Goal: Information Seeking & Learning: Learn about a topic

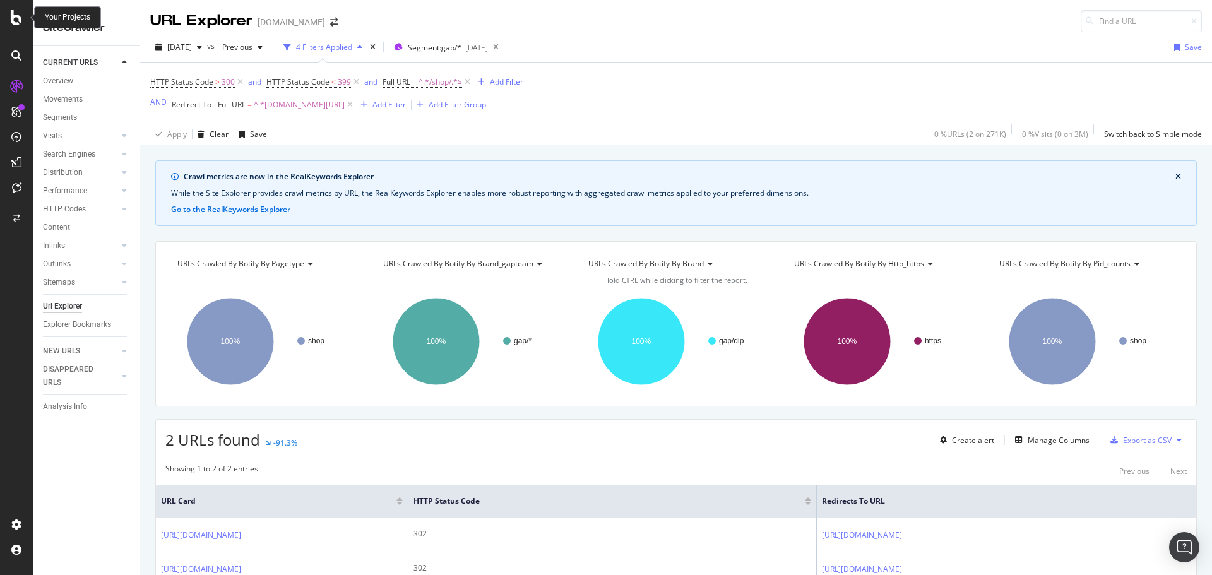
click at [9, 10] on div at bounding box center [16, 17] width 30 height 15
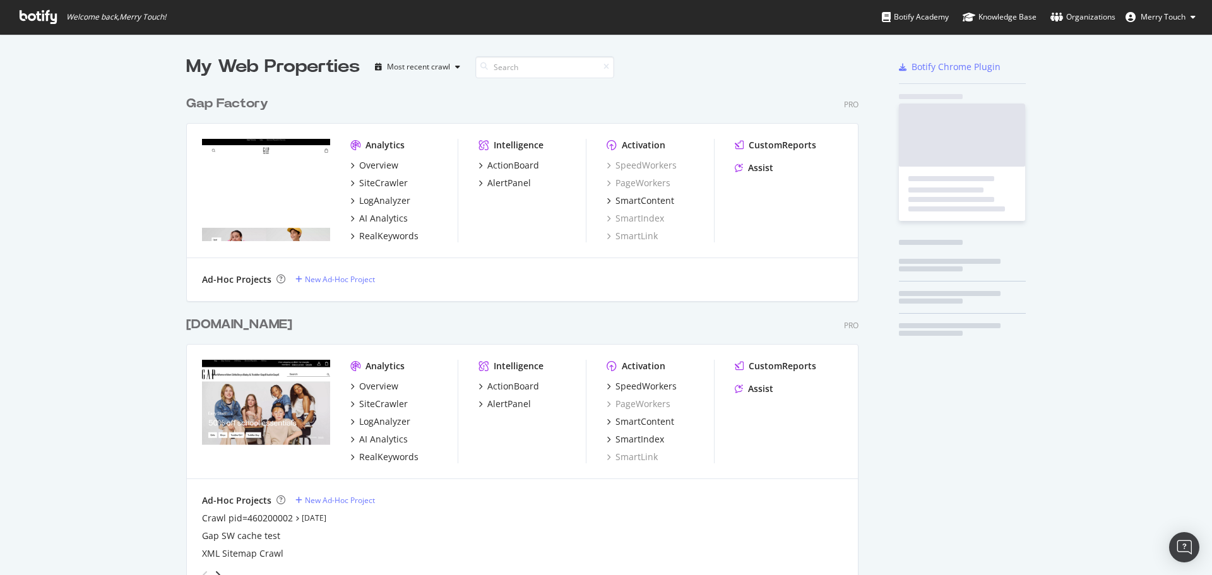
scroll to position [566, 1193]
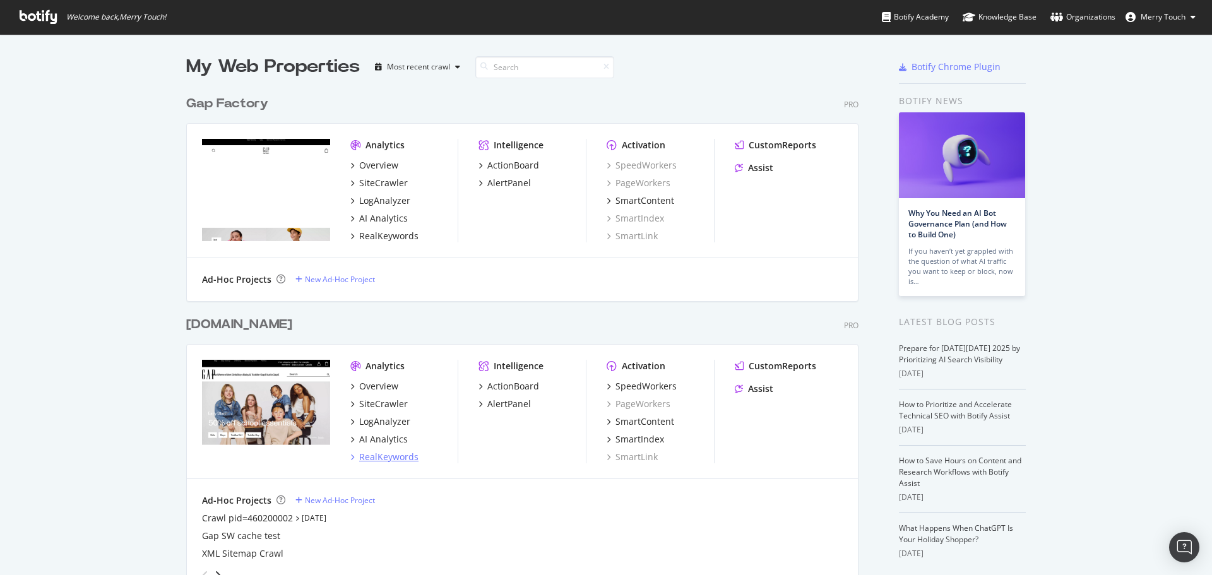
click at [390, 461] on div "RealKeywords" at bounding box center [388, 457] width 59 height 13
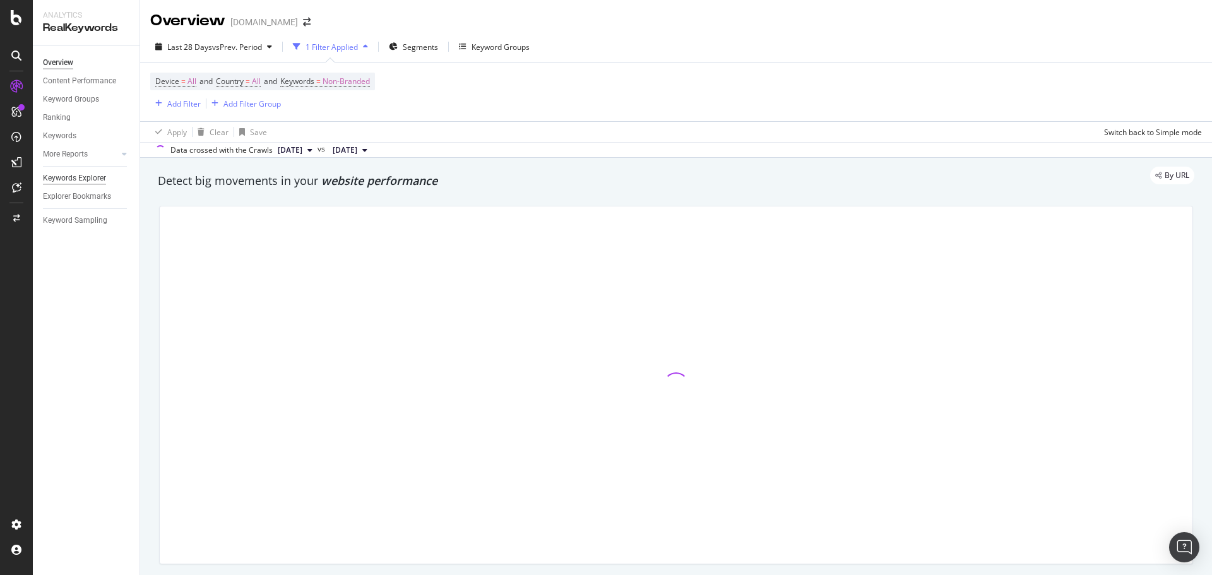
click at [75, 179] on div "Keywords Explorer" at bounding box center [74, 178] width 63 height 13
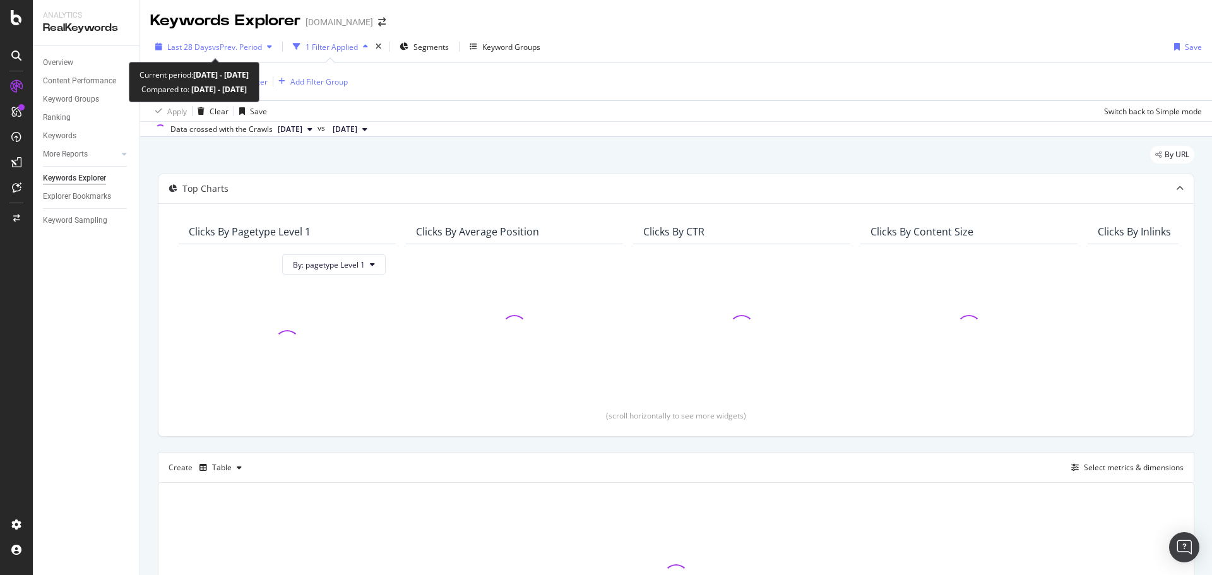
click at [192, 52] on span "Last 28 Days" at bounding box center [189, 47] width 45 height 11
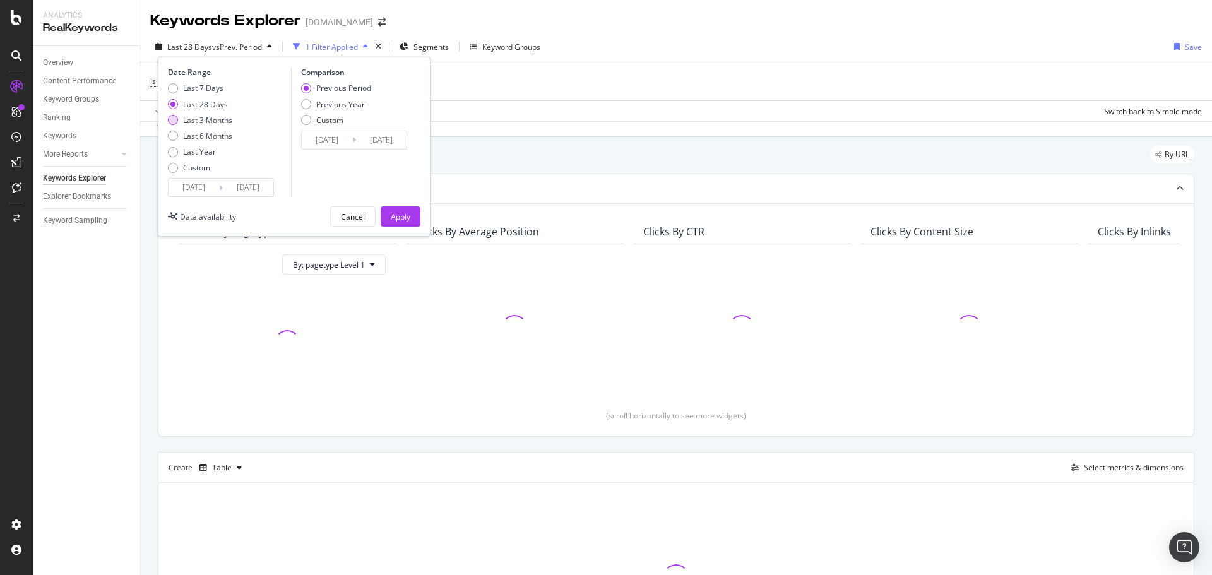
click at [190, 120] on div "Last 3 Months" at bounding box center [207, 120] width 49 height 11
type input "[DATE]"
click at [323, 107] on div "Previous Year" at bounding box center [340, 104] width 49 height 11
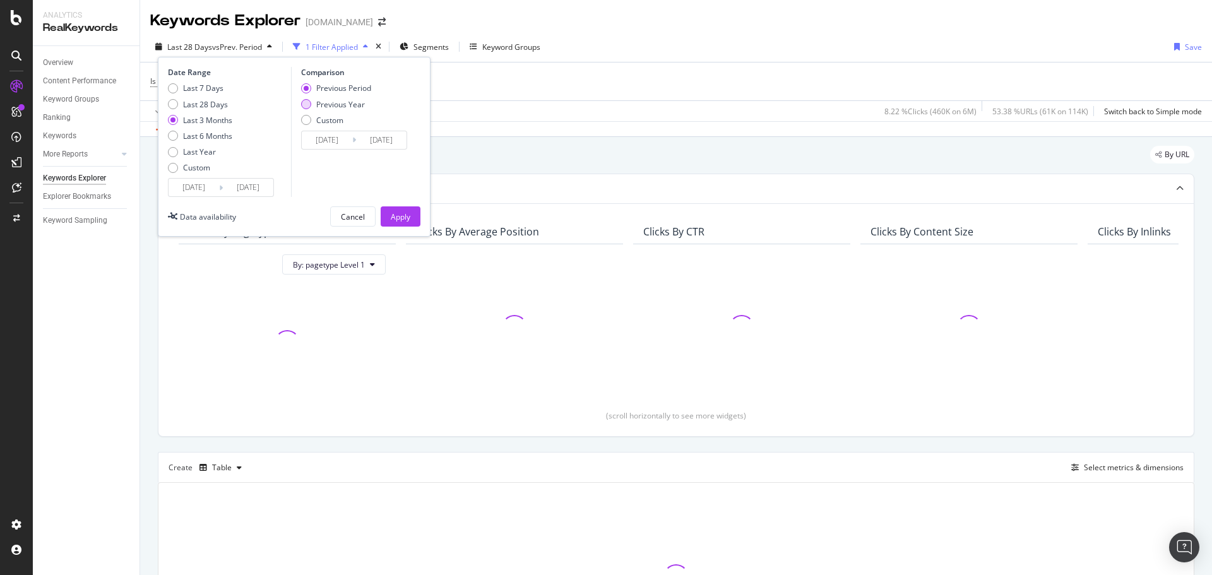
type input "[DATE]"
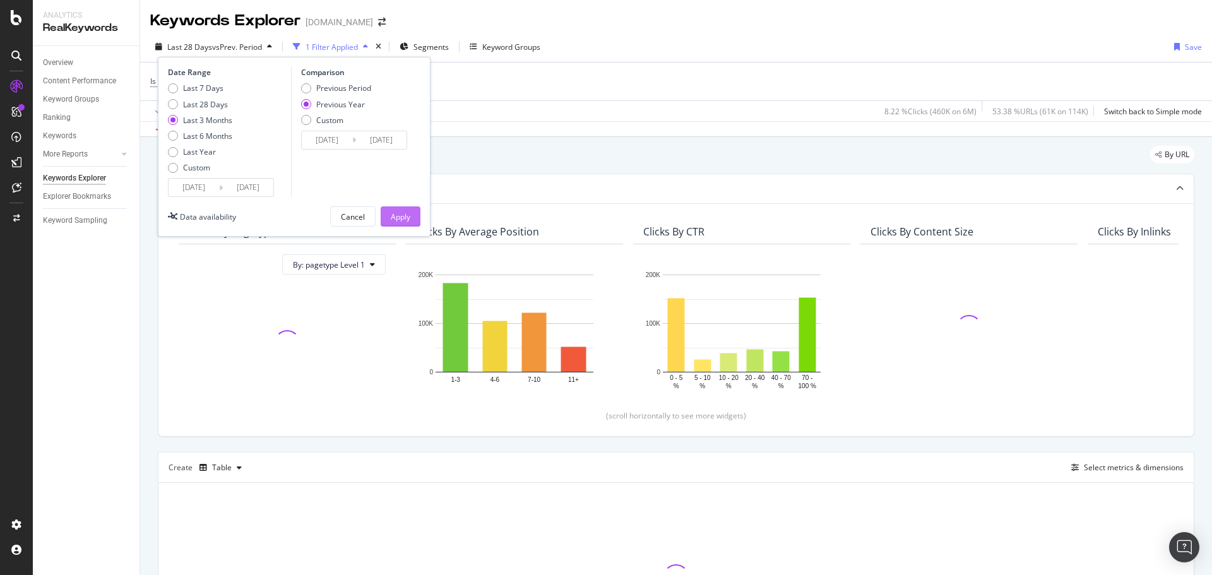
click at [392, 214] on div "Apply" at bounding box center [401, 217] width 20 height 11
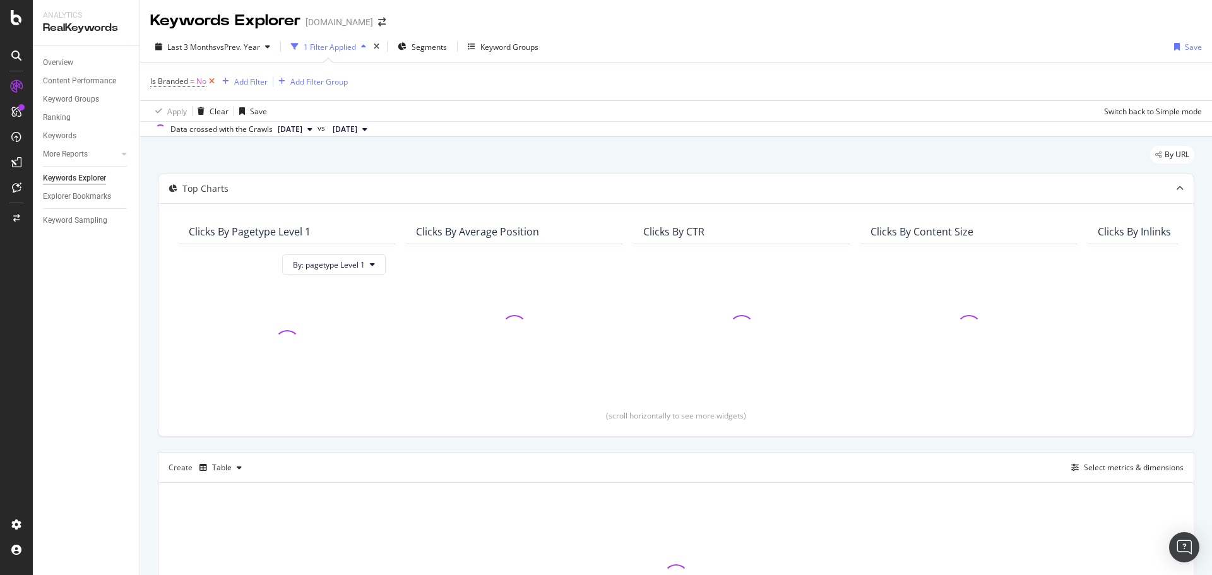
click at [210, 85] on icon at bounding box center [211, 81] width 11 height 13
click at [193, 83] on div "Add Filter" at bounding box center [183, 81] width 33 height 11
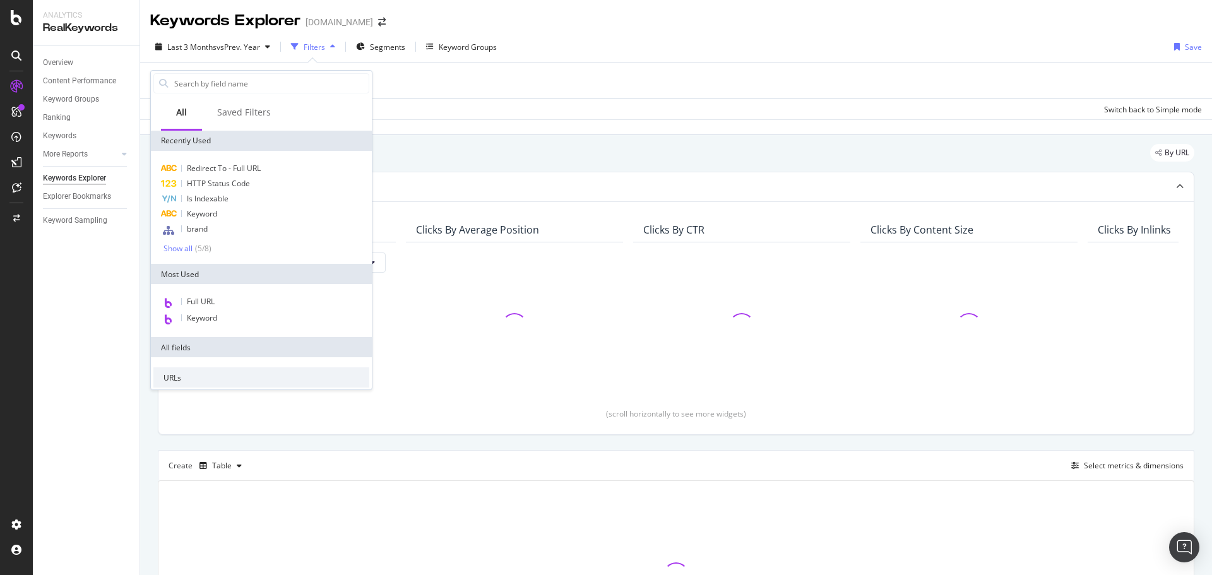
click at [222, 294] on div "Full URL Keyword" at bounding box center [261, 310] width 221 height 53
click at [220, 302] on div "Full URL" at bounding box center [261, 302] width 216 height 16
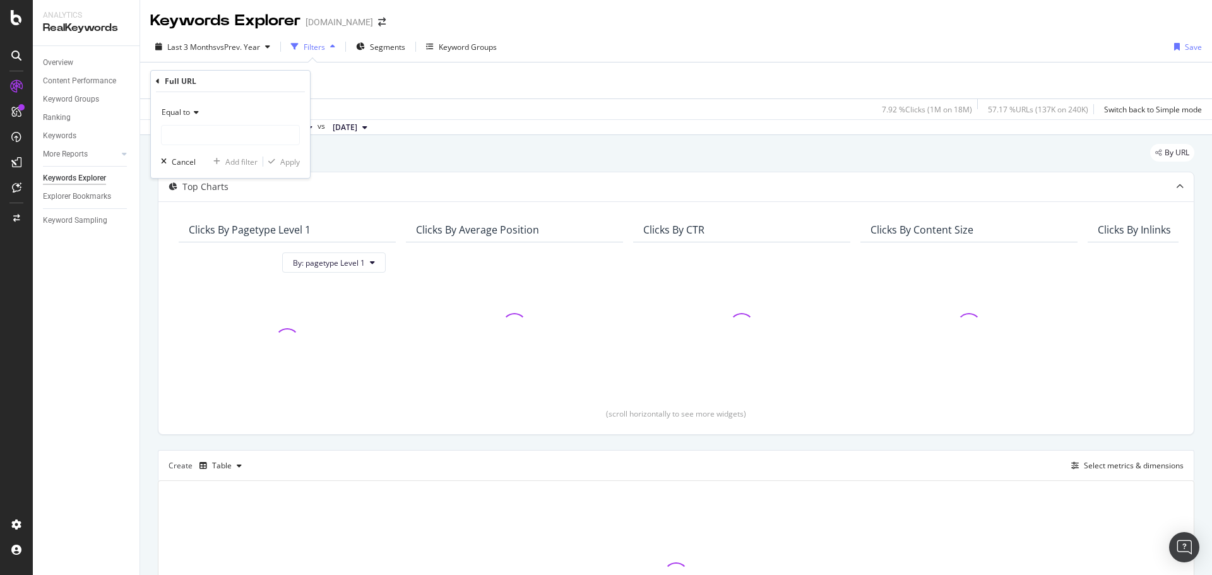
click at [195, 110] on icon at bounding box center [194, 113] width 9 height 8
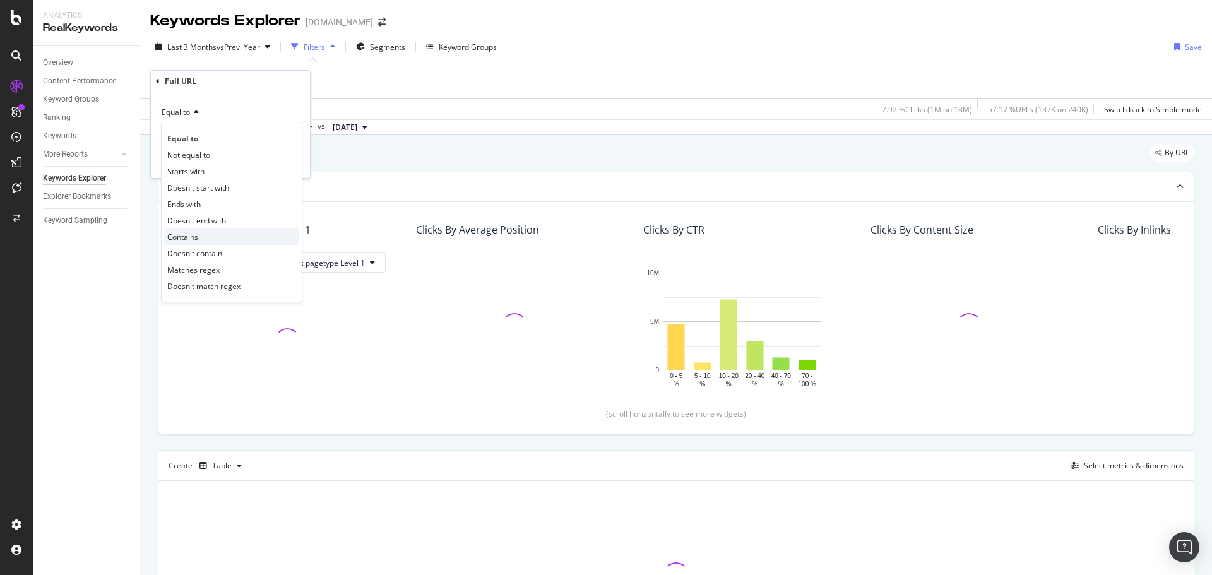
click at [191, 230] on div "Contains" at bounding box center [231, 237] width 135 height 16
click at [194, 133] on input "text" at bounding box center [231, 135] width 138 height 20
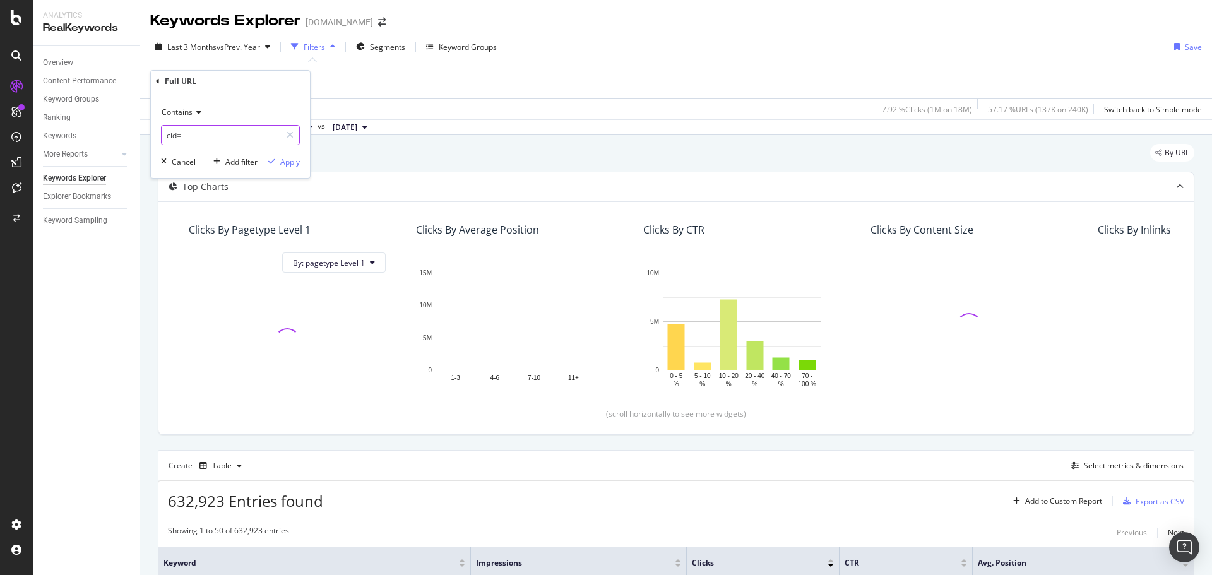
paste input "1137865"
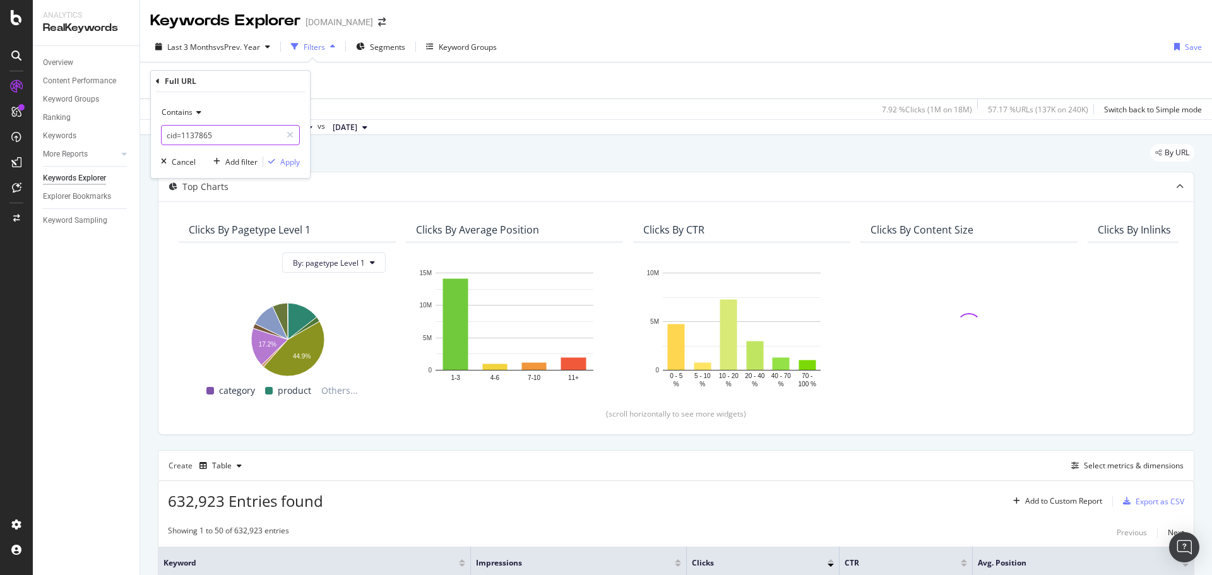
type input "cid=1137865"
click at [296, 164] on div "Apply" at bounding box center [290, 162] width 20 height 11
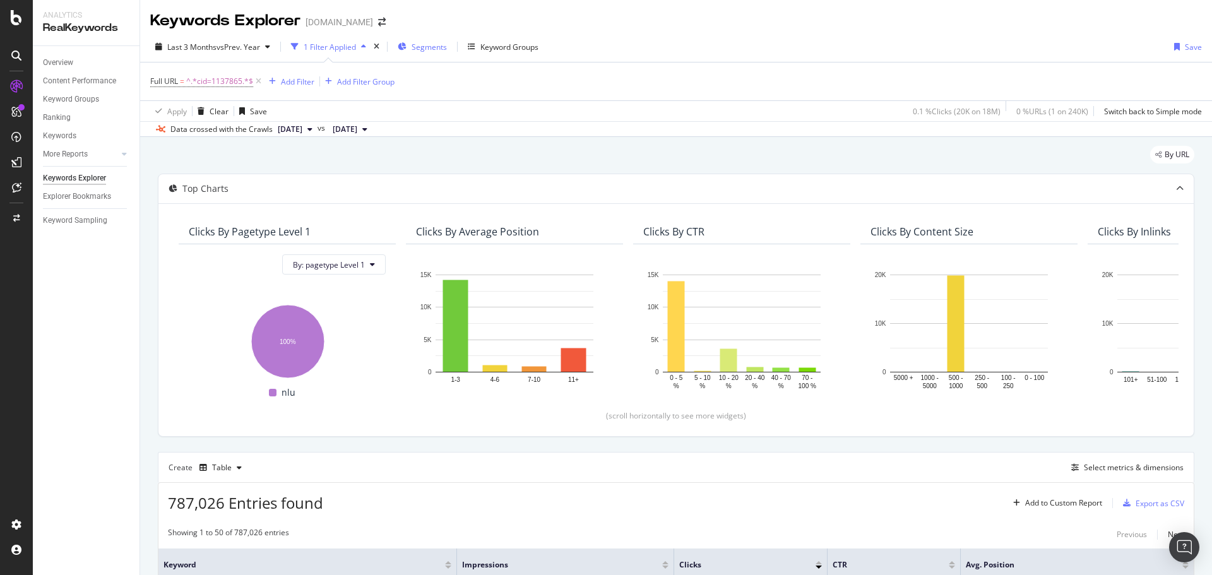
click at [424, 49] on span "Segments" at bounding box center [429, 47] width 35 height 11
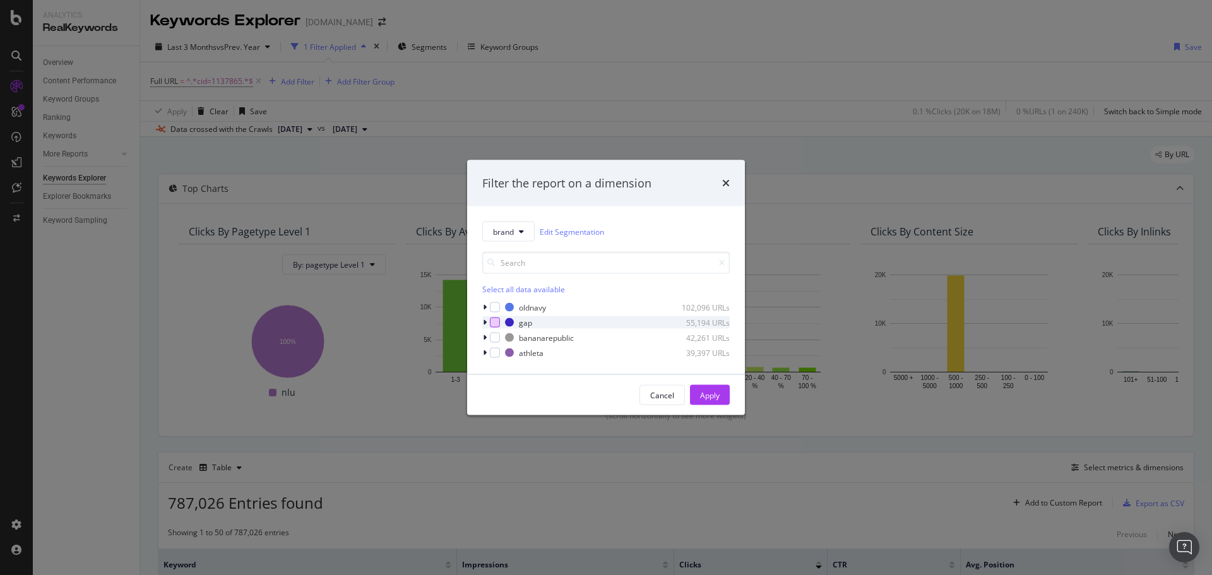
click at [499, 322] on div "modal" at bounding box center [495, 323] width 10 height 10
click at [715, 393] on div "Apply" at bounding box center [710, 395] width 20 height 11
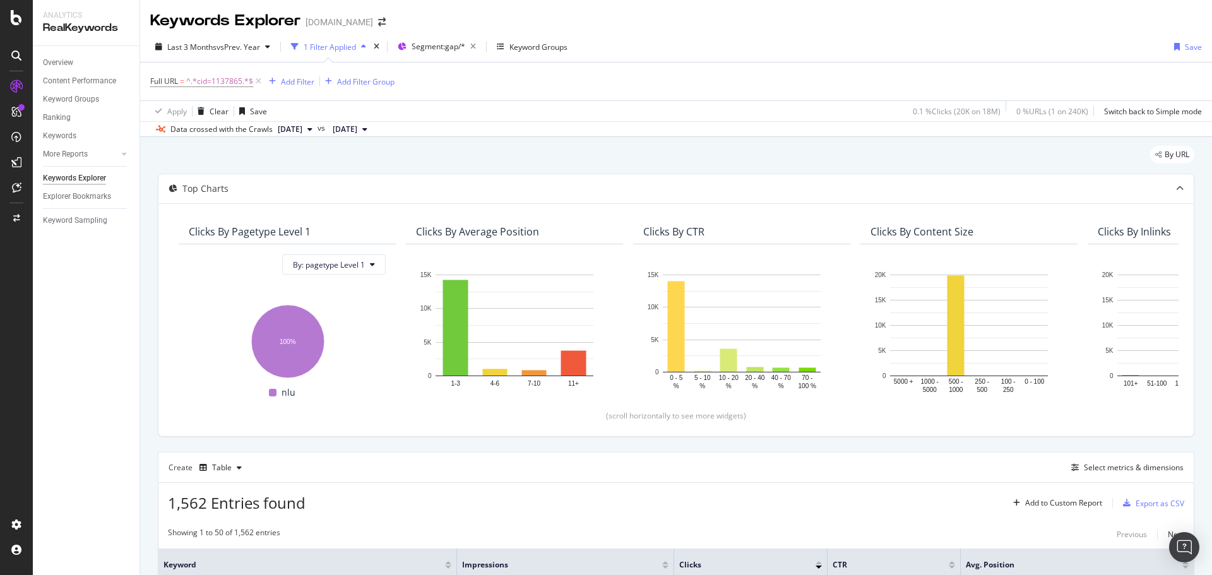
click at [840, 43] on div "Last 3 Months vs Prev. Year 1 Filter Applied Segment: gap/* Keyword Groups Save" at bounding box center [676, 49] width 1072 height 25
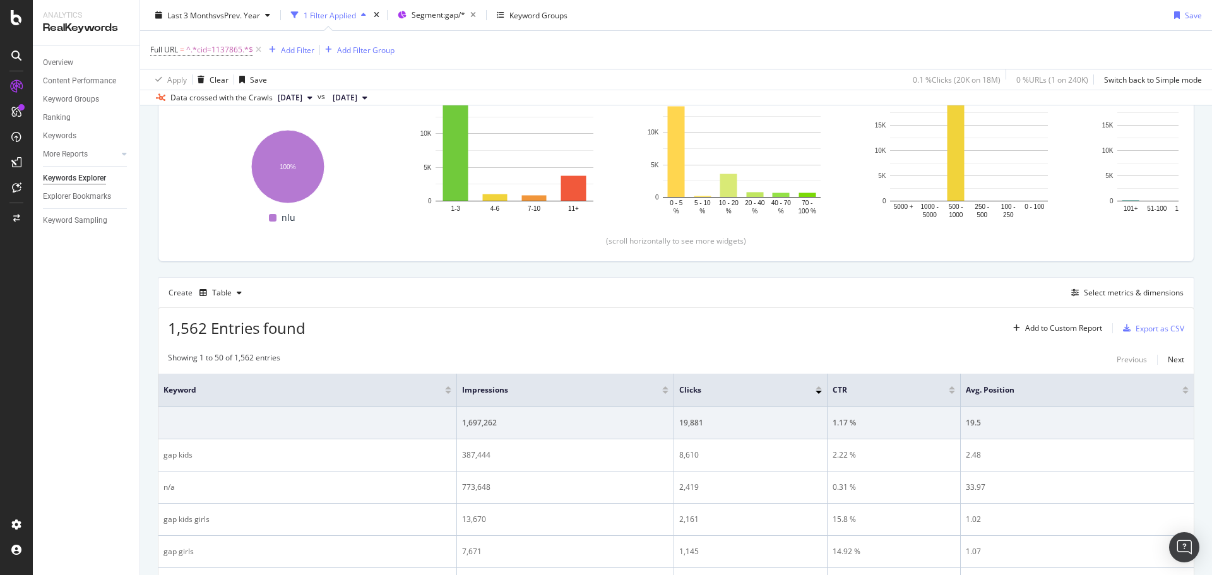
scroll to position [253, 0]
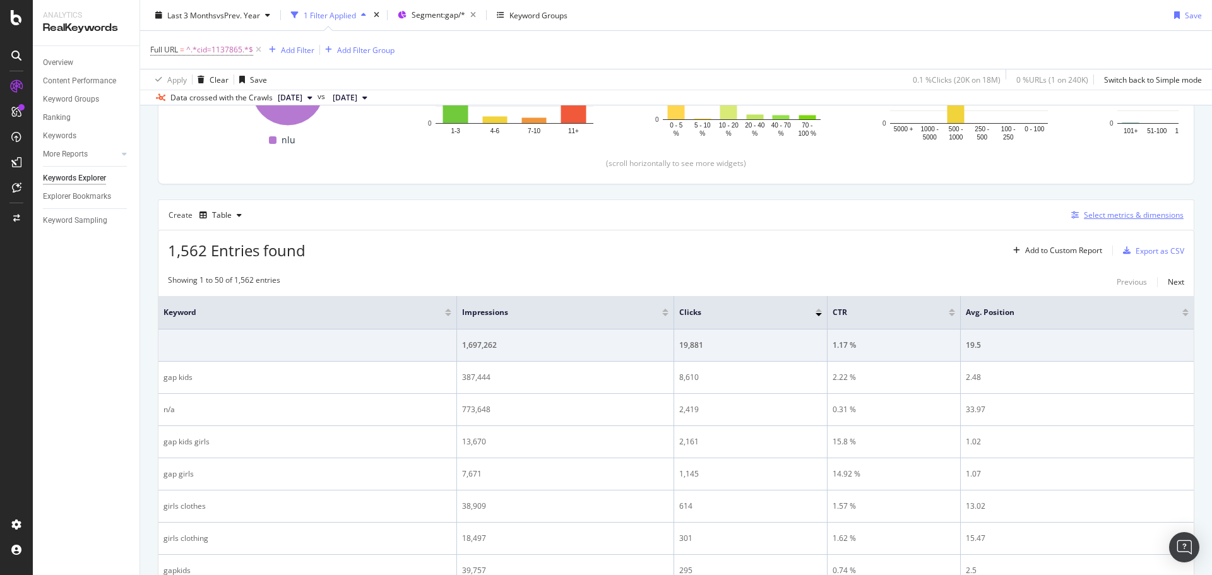
click at [1106, 221] on div "Select metrics & dimensions" at bounding box center [1124, 215] width 117 height 14
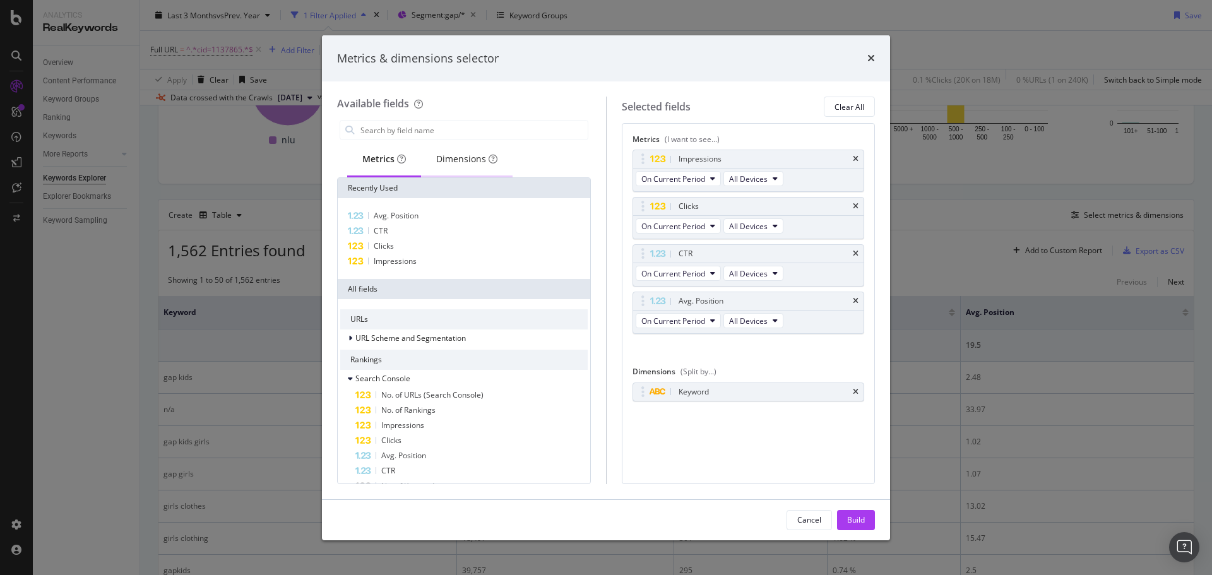
click at [450, 164] on div "Dimensions" at bounding box center [466, 159] width 61 height 13
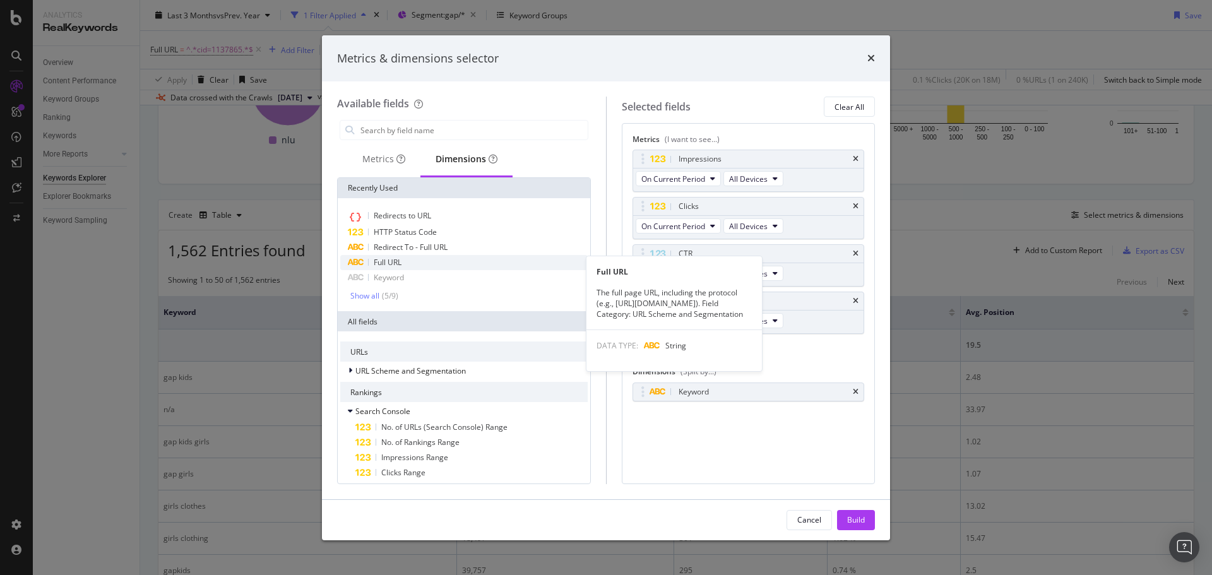
click at [403, 260] on div "Full URL" at bounding box center [464, 262] width 248 height 15
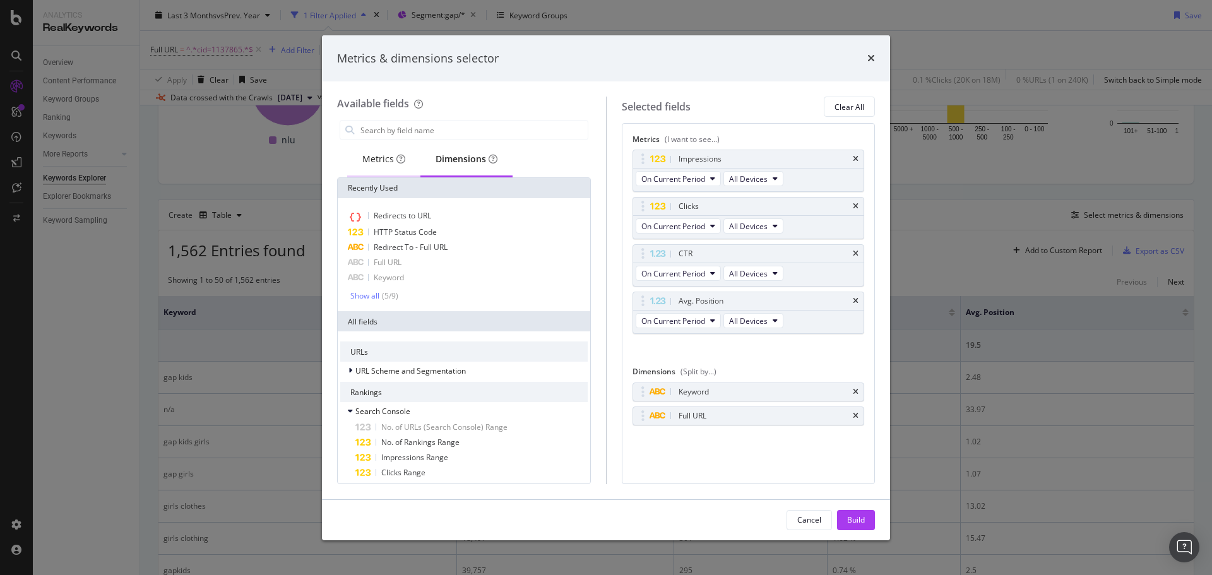
click at [391, 156] on div "Metrics" at bounding box center [383, 159] width 43 height 13
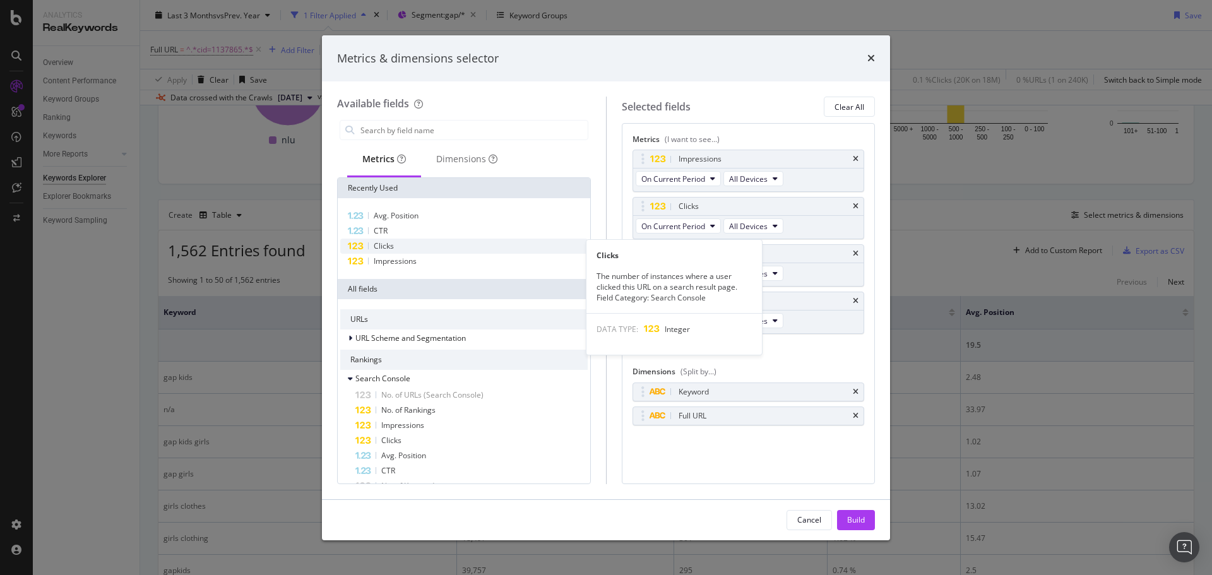
click at [400, 244] on div "Clicks" at bounding box center [464, 246] width 248 height 15
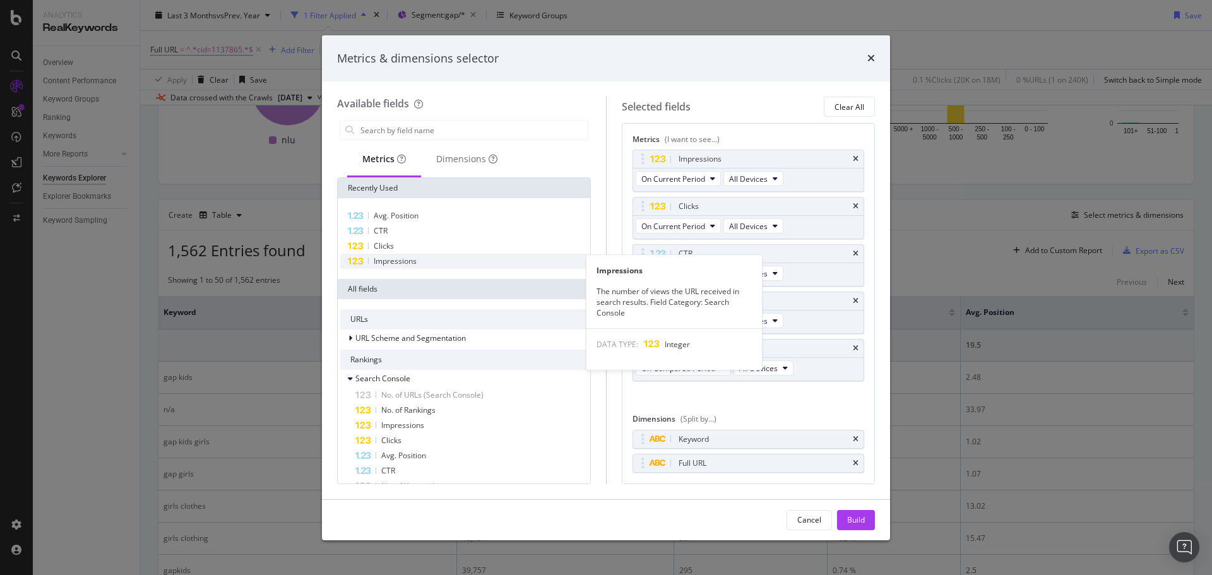
click at [401, 260] on span "Impressions" at bounding box center [395, 261] width 43 height 11
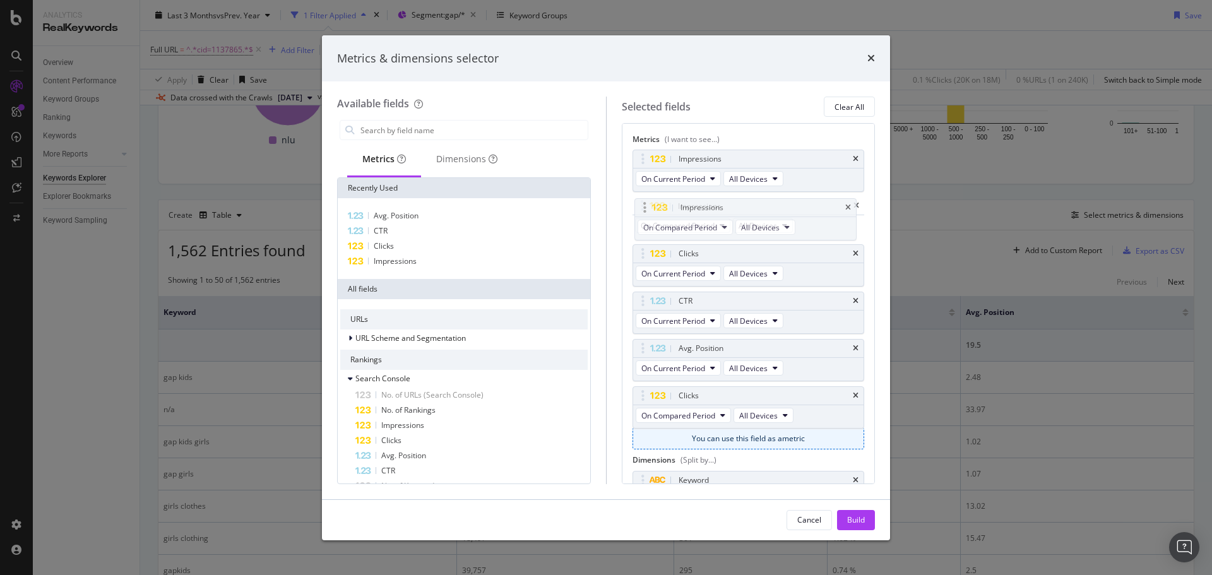
drag, startPoint x: 645, startPoint y: 397, endPoint x: 647, endPoint y: 206, distance: 190.1
click at [647, 206] on body "Analytics RealKeywords Overview Content Performance Keyword Groups Ranking Keyw…" at bounding box center [606, 287] width 1212 height 575
click at [708, 230] on span "On Compared Period" at bounding box center [678, 226] width 74 height 11
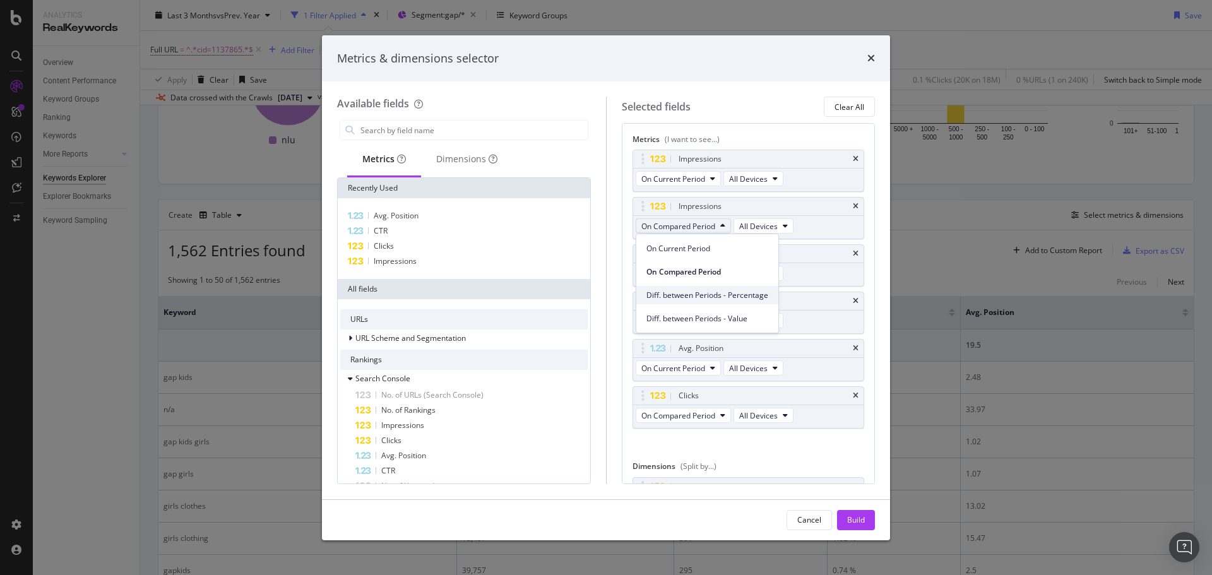
click at [761, 290] on span "Diff. between Periods - Percentage" at bounding box center [708, 295] width 122 height 11
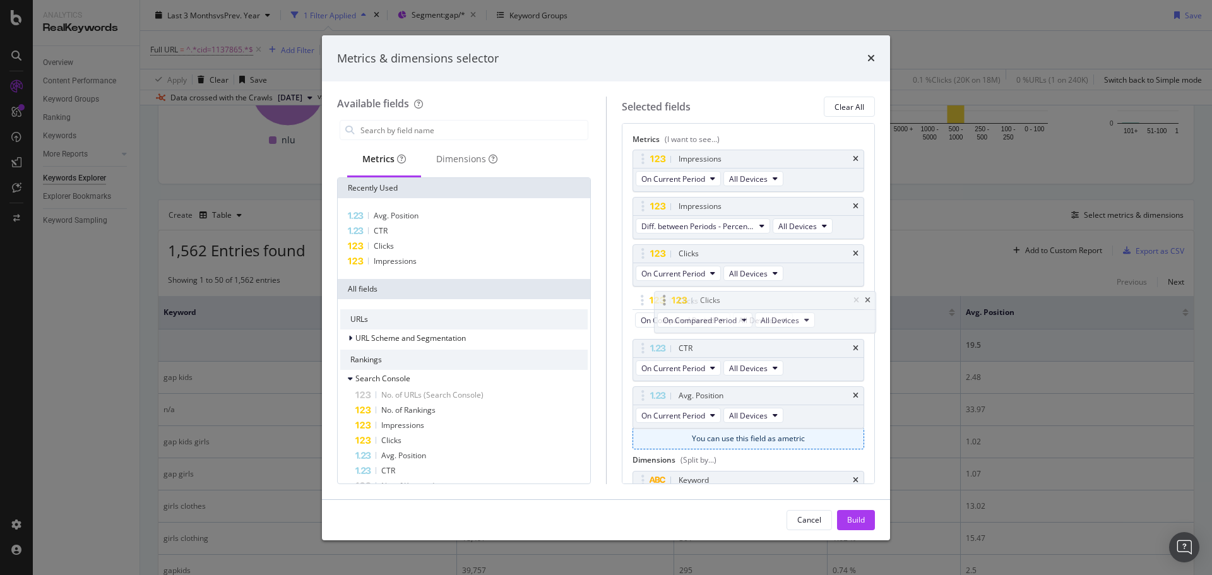
drag, startPoint x: 648, startPoint y: 391, endPoint x: 669, endPoint y: 302, distance: 92.0
click at [669, 302] on body "Analytics RealKeywords Overview Content Performance Keyword Groups Ranking Keyw…" at bounding box center [606, 287] width 1212 height 575
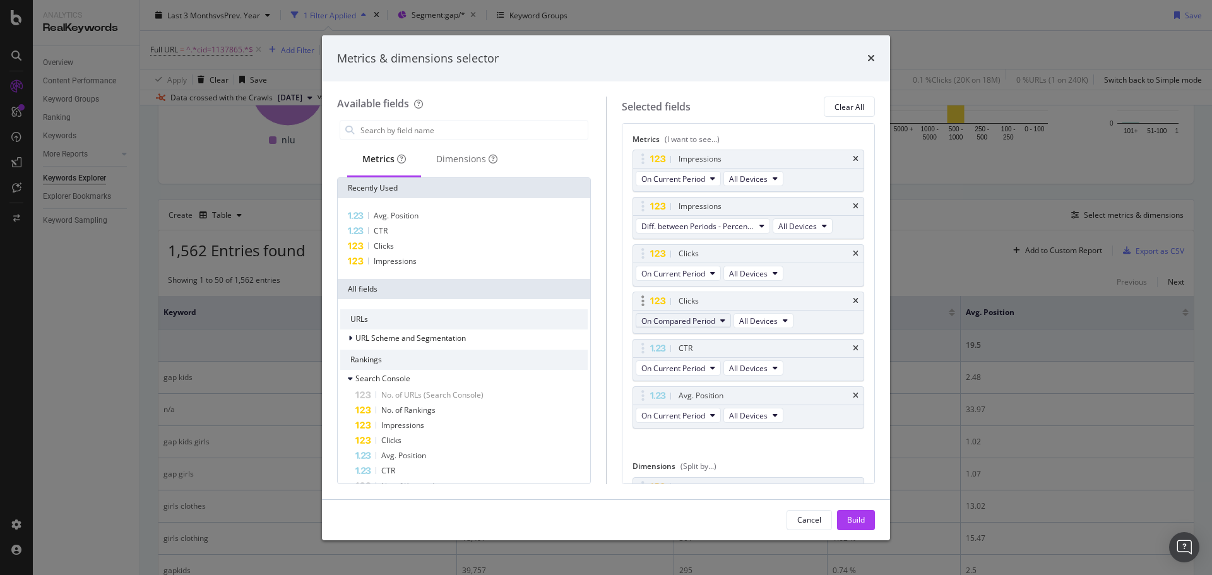
click at [716, 320] on button "On Compared Period" at bounding box center [683, 320] width 95 height 15
click at [743, 381] on div "Diff. between Periods - Percentage" at bounding box center [707, 390] width 142 height 18
click at [853, 348] on icon "times" at bounding box center [856, 349] width 6 height 8
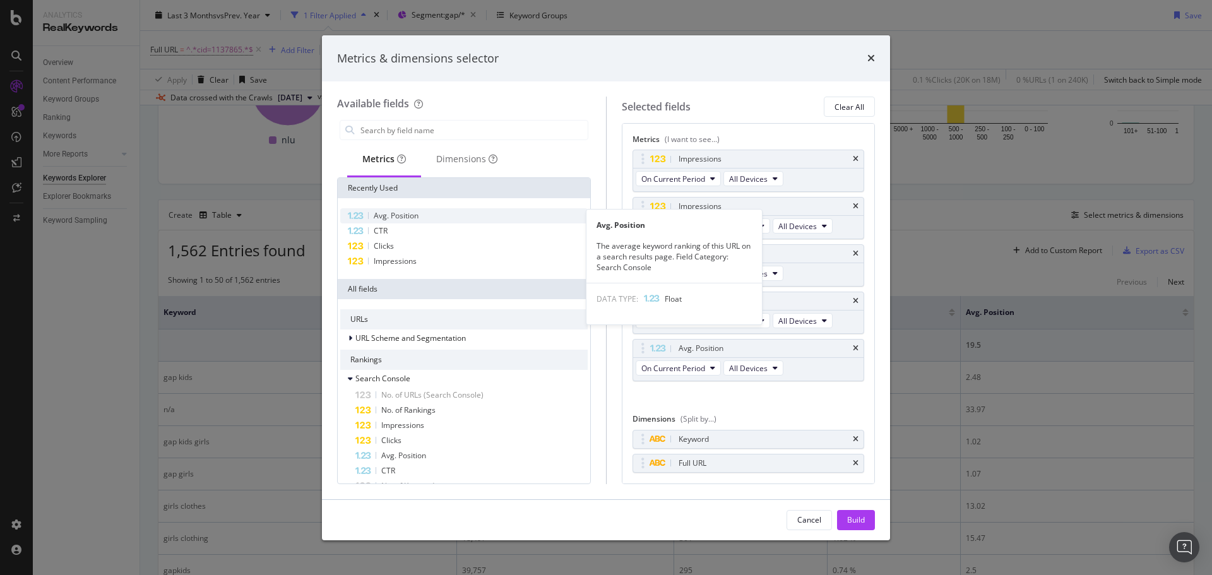
click at [475, 217] on div "Avg. Position" at bounding box center [464, 215] width 248 height 15
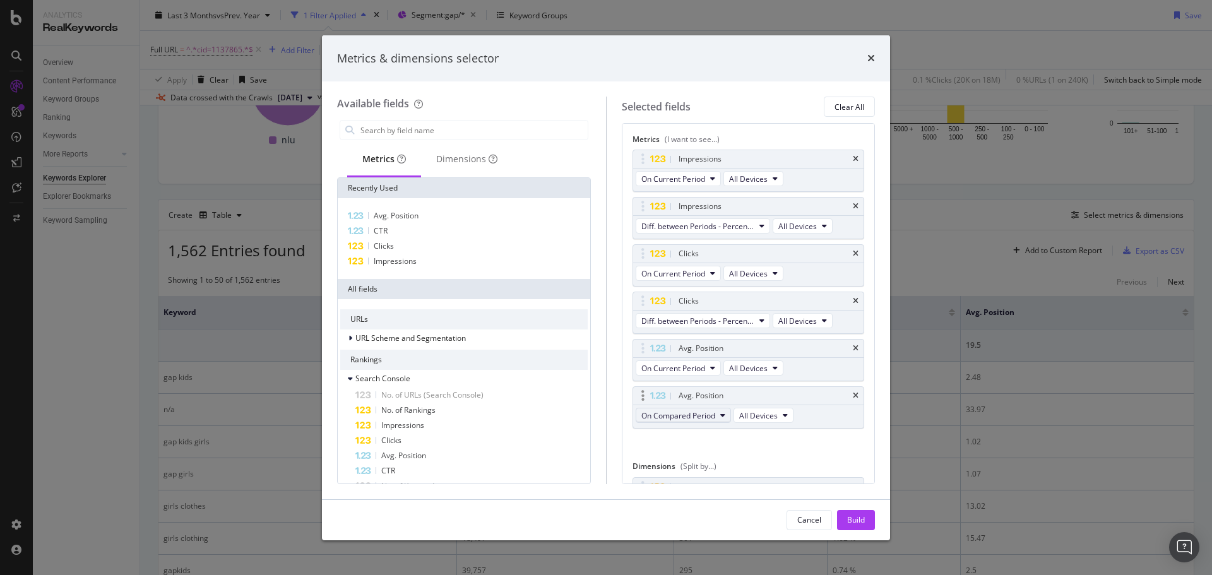
click at [712, 420] on span "On Compared Period" at bounding box center [678, 415] width 74 height 11
click at [743, 504] on span "Diff. between Periods - Value" at bounding box center [708, 508] width 122 height 11
click at [849, 518] on div "Build" at bounding box center [856, 520] width 18 height 11
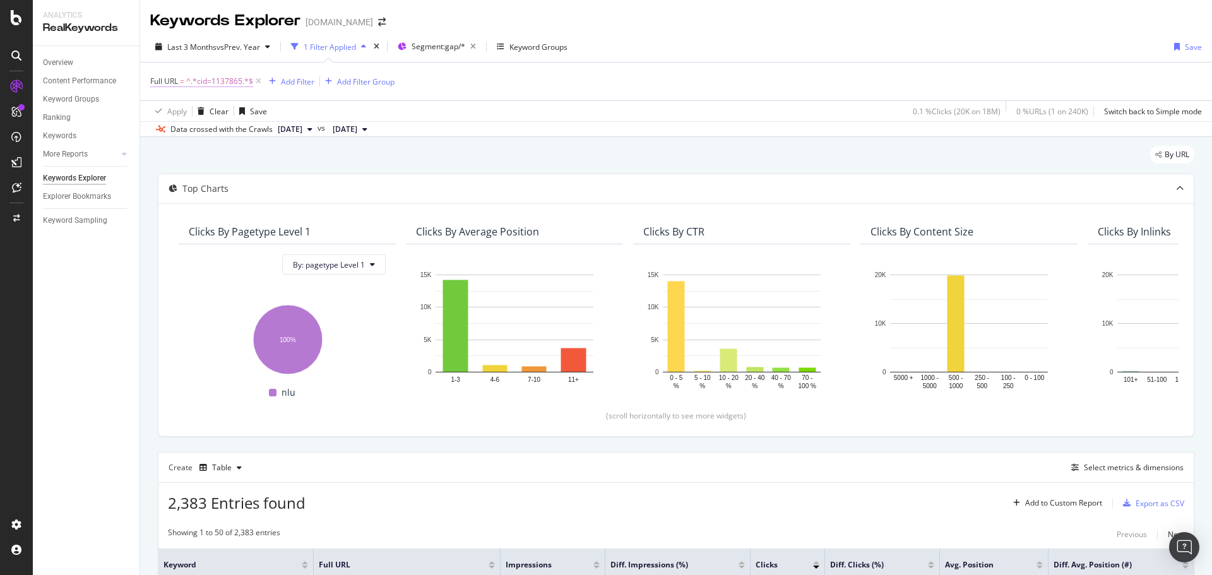
click at [218, 77] on span "^.*cid=1137865.*$" at bounding box center [219, 82] width 67 height 18
click at [201, 134] on input "cid=1137865" at bounding box center [221, 134] width 119 height 20
click at [196, 135] on input "cid=1137865" at bounding box center [221, 134] width 119 height 20
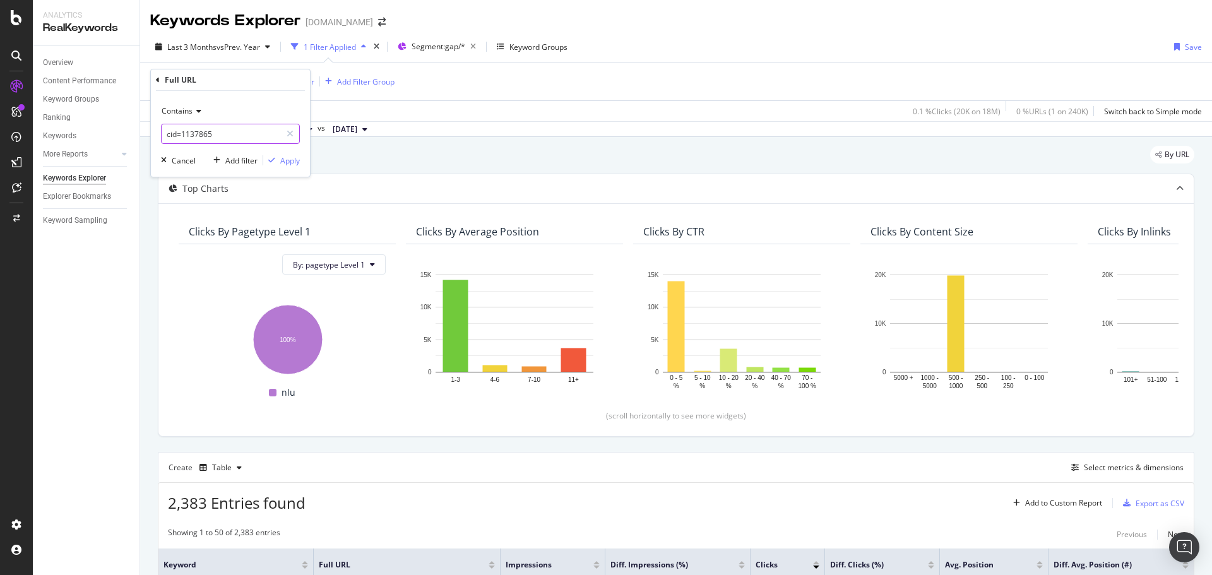
paste input "6170"
type input "cid=6170"
click at [285, 161] on div "Apply" at bounding box center [290, 160] width 20 height 11
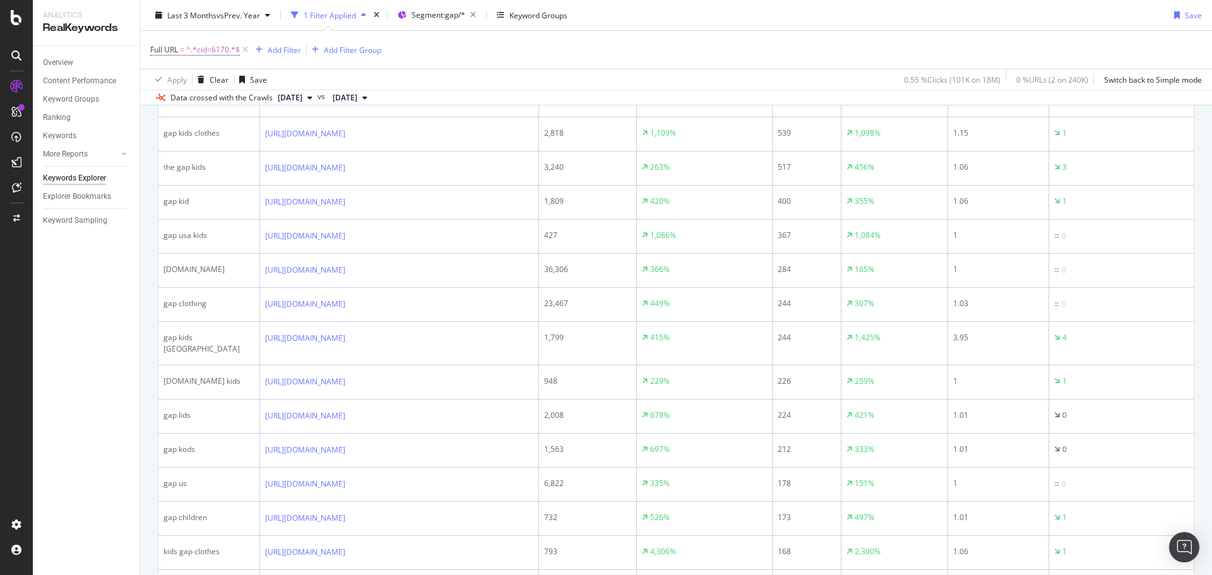
scroll to position [884, 0]
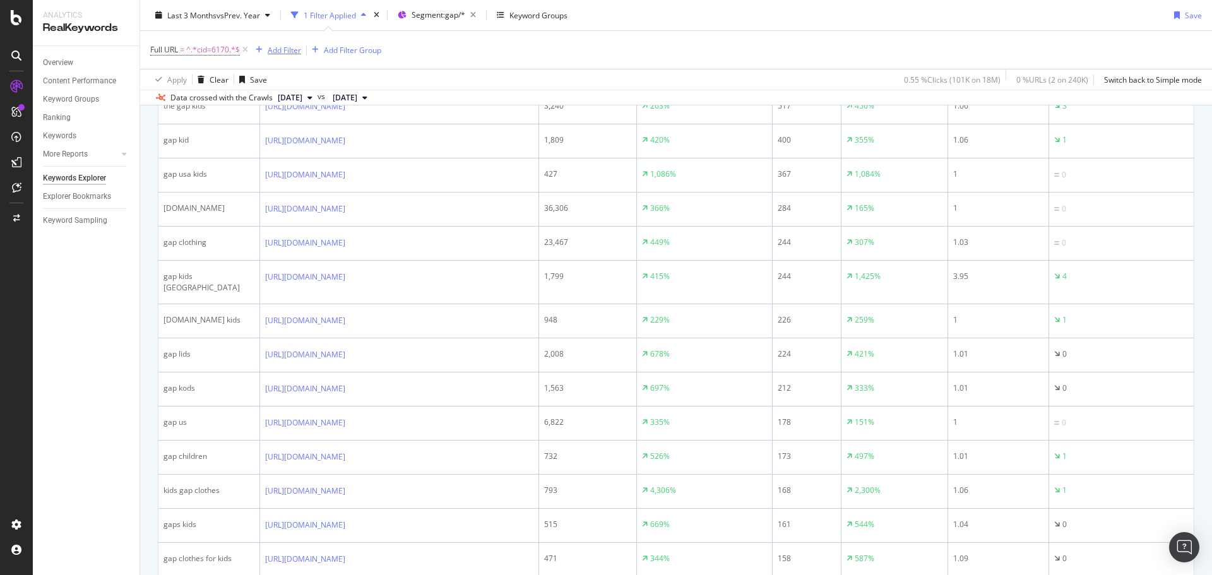
click at [283, 49] on div "Add Filter" at bounding box center [284, 49] width 33 height 11
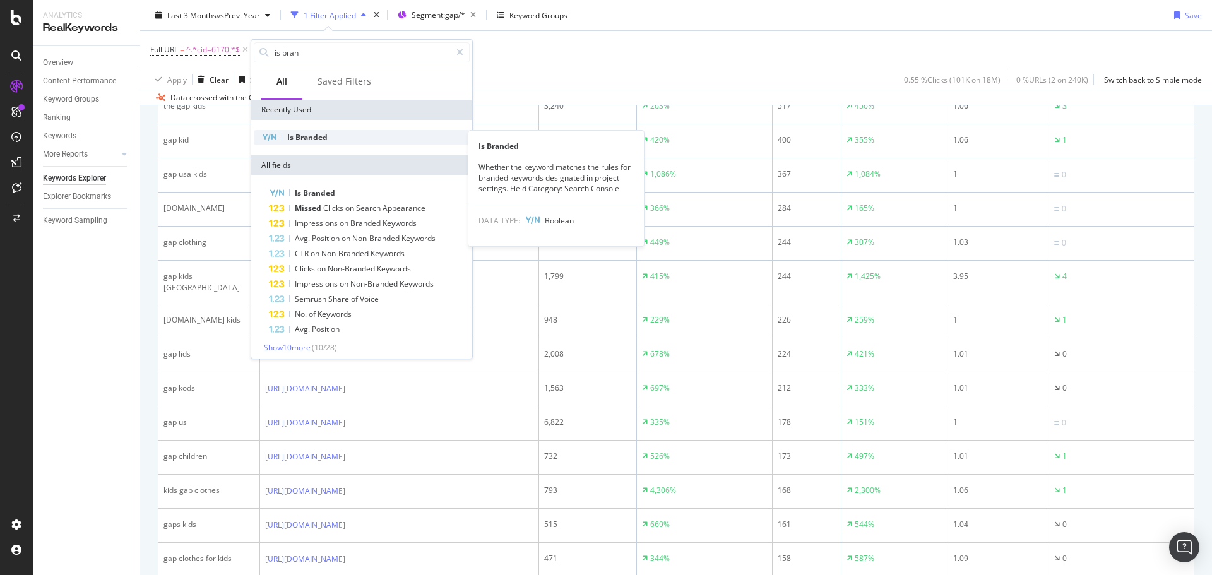
type input "is bran"
click at [302, 143] on div "Is Branded" at bounding box center [362, 137] width 216 height 15
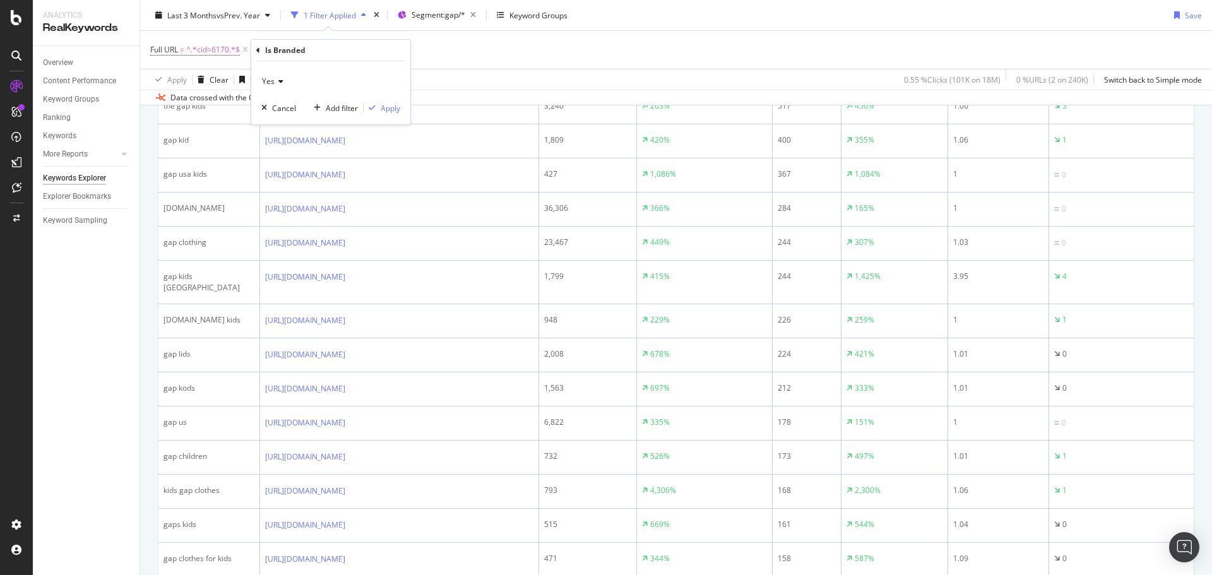
click at [270, 85] on span "Yes" at bounding box center [268, 81] width 13 height 11
click at [280, 122] on div "No" at bounding box center [332, 124] width 135 height 16
click at [393, 110] on div "Apply" at bounding box center [391, 108] width 20 height 11
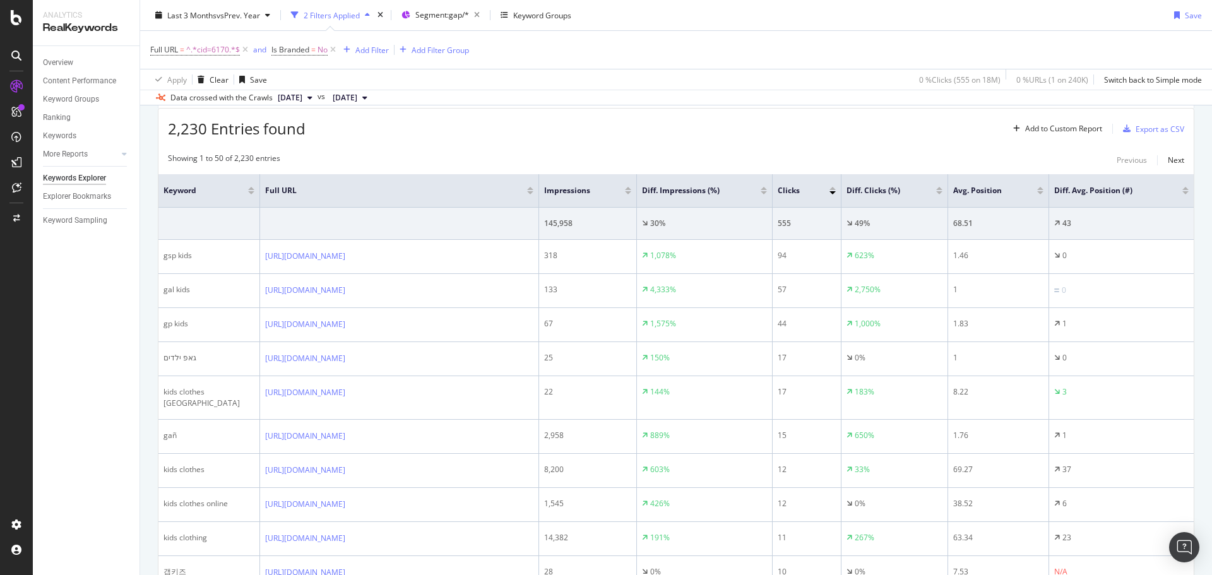
scroll to position [442, 0]
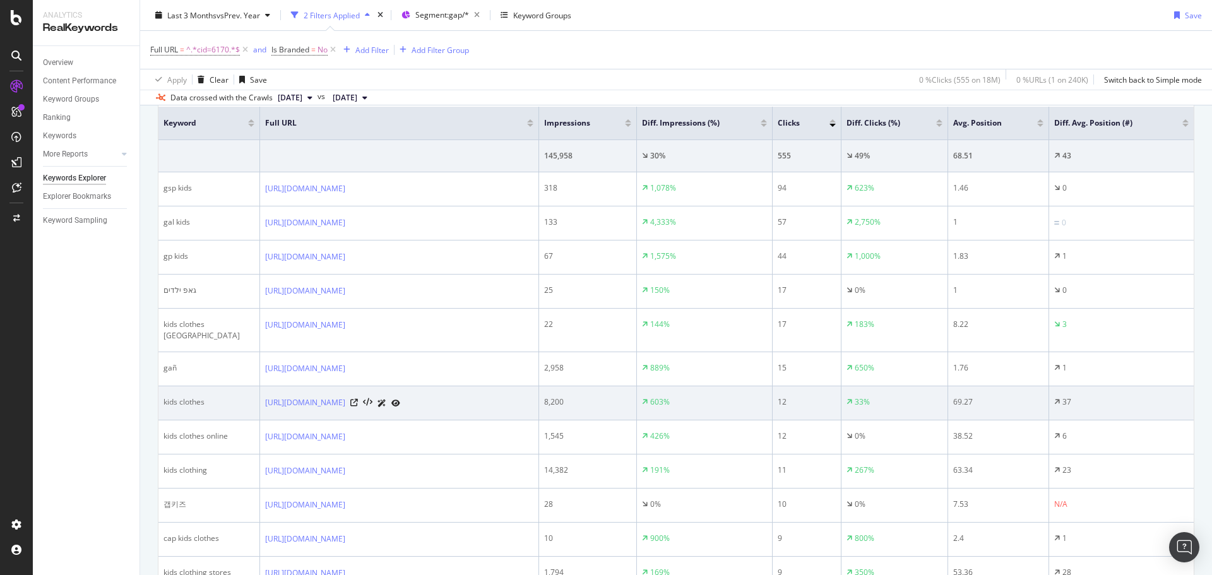
click at [206, 397] on div "kids clothes" at bounding box center [209, 402] width 91 height 11
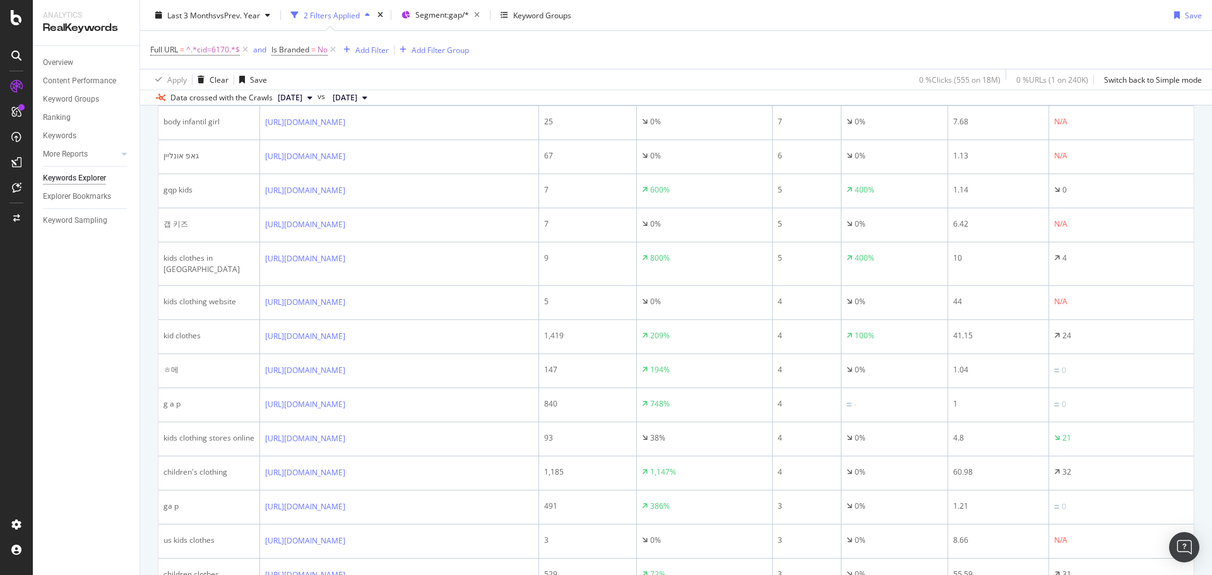
scroll to position [1073, 0]
